Goal: Contribute content: Add original content to the website for others to see

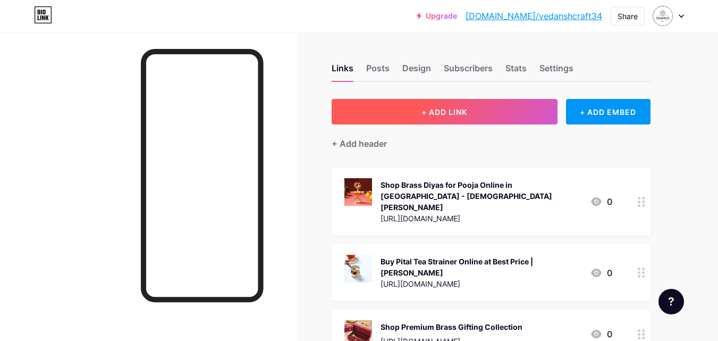
click at [471, 110] on button "+ ADD LINK" at bounding box center [445, 112] width 226 height 26
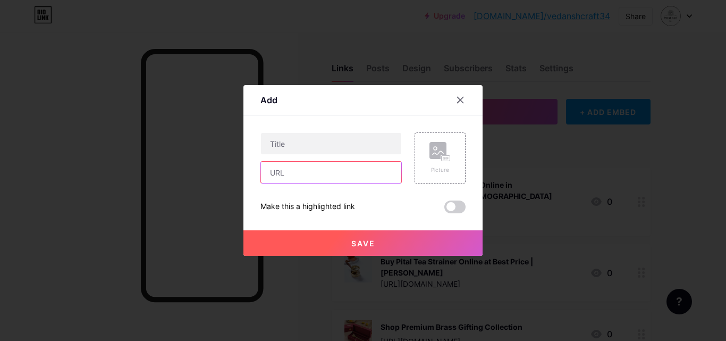
click at [338, 163] on input "text" at bounding box center [331, 172] width 140 height 21
paste input "[URL][DOMAIN_NAME]"
type input "[URL][DOMAIN_NAME]"
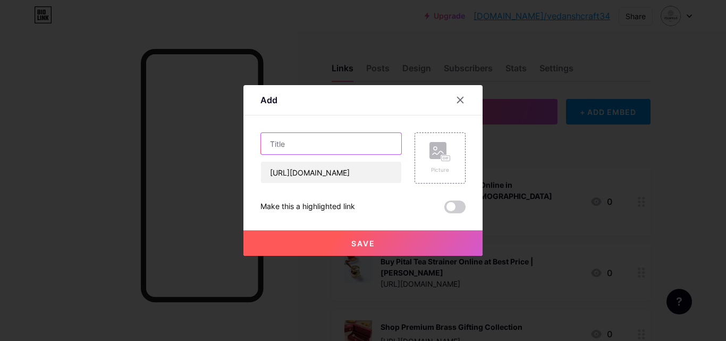
click at [359, 142] on input "text" at bounding box center [331, 143] width 140 height 21
paste input "Buy Brass Ashtalakshmi Plates Set Online for Wall Hanging Decor"
type input "Buy Brass Ashtalakshmi Plates Set Online for Wall Hanging Decor"
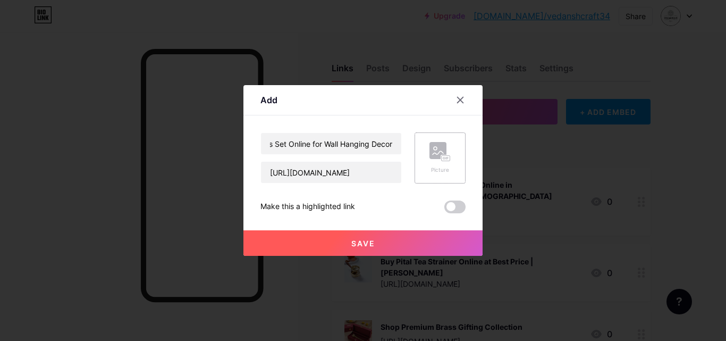
click at [438, 157] on rect at bounding box center [437, 150] width 17 height 17
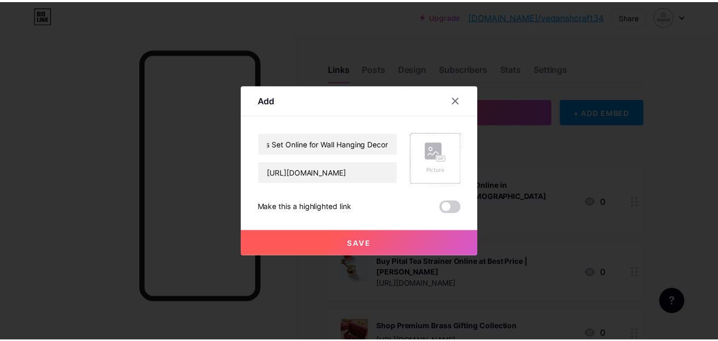
scroll to position [0, 0]
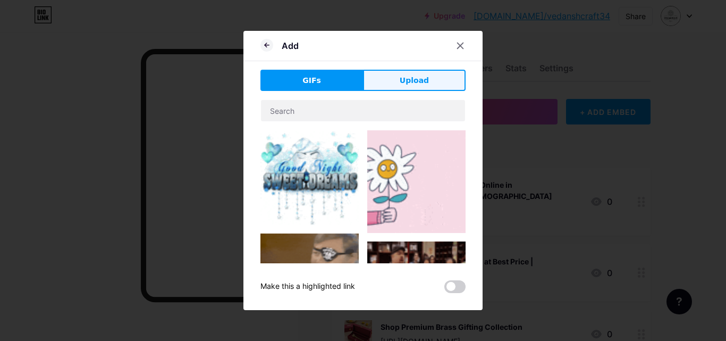
click at [413, 78] on span "Upload" at bounding box center [414, 80] width 29 height 11
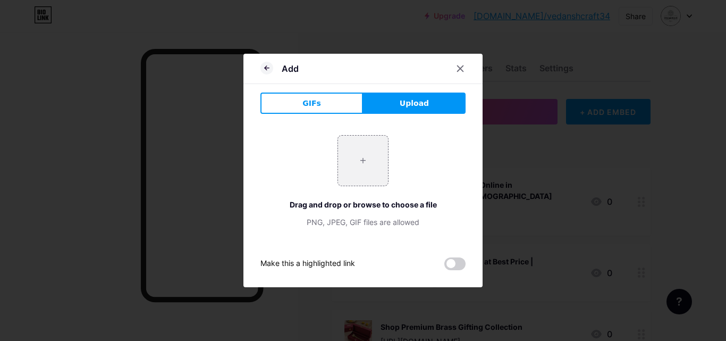
click at [377, 187] on div "+ Drag and drop or browse to choose a file PNG, JPEG, GIF files are allowed" at bounding box center [362, 181] width 205 height 92
click at [361, 158] on input "file" at bounding box center [363, 161] width 50 height 50
type input "C:\fakepath\brass-superfine-ashtalakshmi-wall-hanging-plates-set-3-8-inch.jpg"
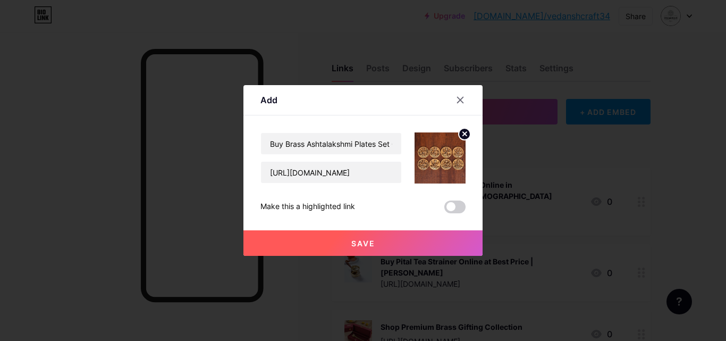
click at [414, 244] on button "Save" at bounding box center [362, 243] width 239 height 26
